Goal: Information Seeking & Learning: Learn about a topic

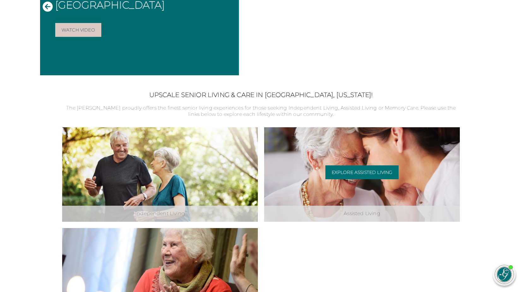
scroll to position [139, 0]
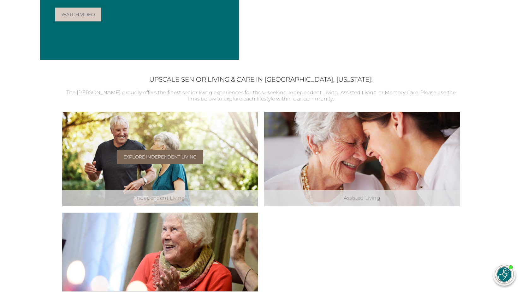
click at [168, 159] on link "Explore Independent Living" at bounding box center [160, 157] width 86 height 14
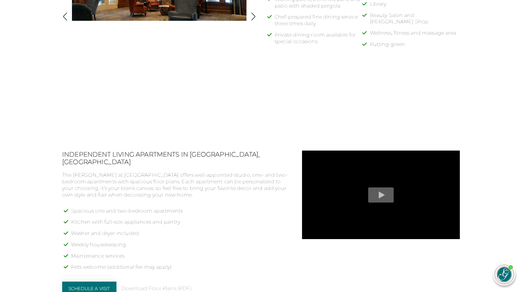
scroll to position [464, 0]
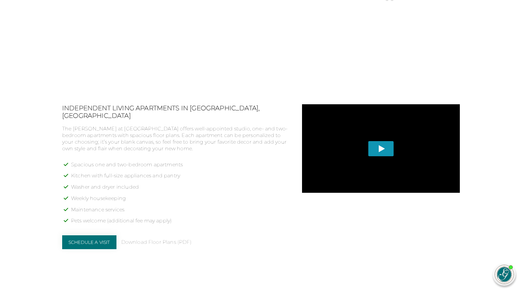
click at [382, 147] on span "Play" at bounding box center [381, 148] width 26 height 15
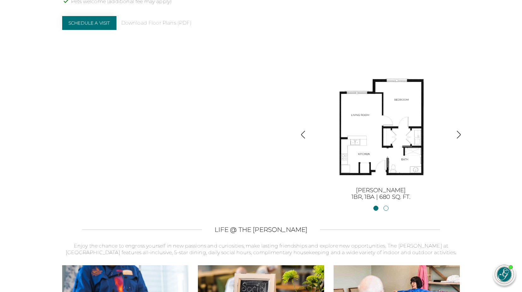
scroll to position [695, 0]
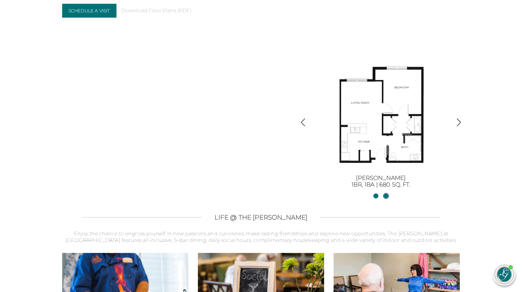
click at [386, 194] on link "Sinclair II2BR, 2BA | 1254 sq. ft." at bounding box center [385, 196] width 5 height 5
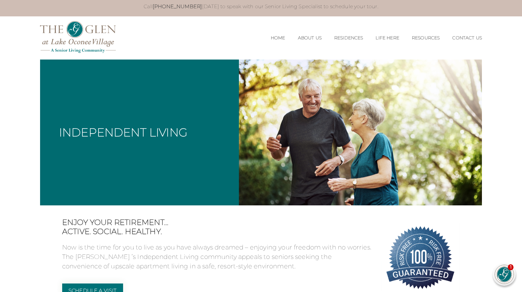
scroll to position [0, 0]
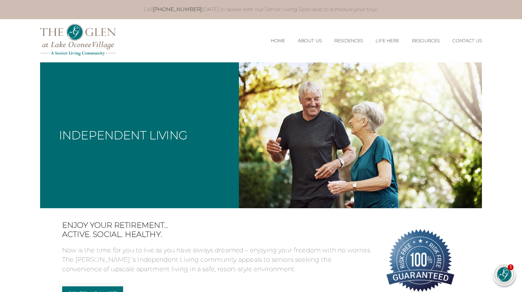
click at [53, 30] on img at bounding box center [78, 40] width 76 height 32
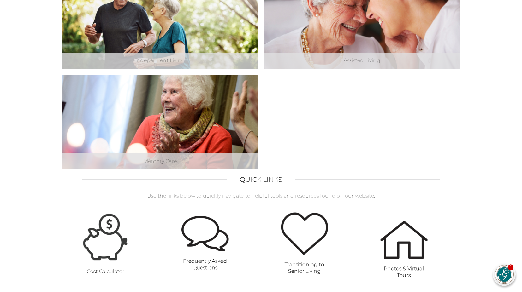
scroll to position [324, 0]
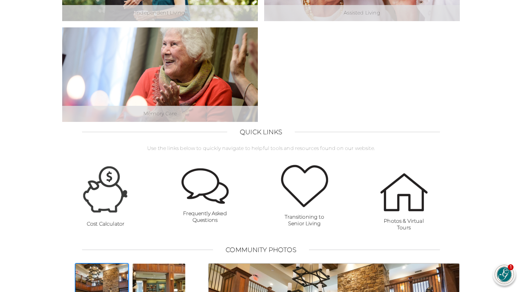
click at [109, 204] on img at bounding box center [105, 190] width 47 height 50
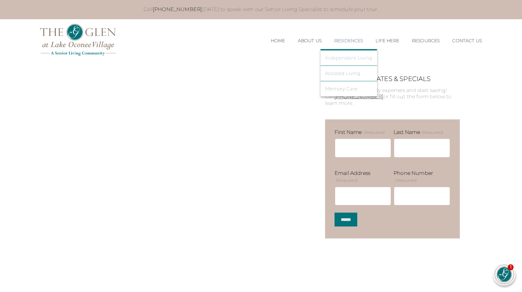
click at [347, 57] on link "Independent Living" at bounding box center [348, 58] width 47 height 6
